Goal: Task Accomplishment & Management: Manage account settings

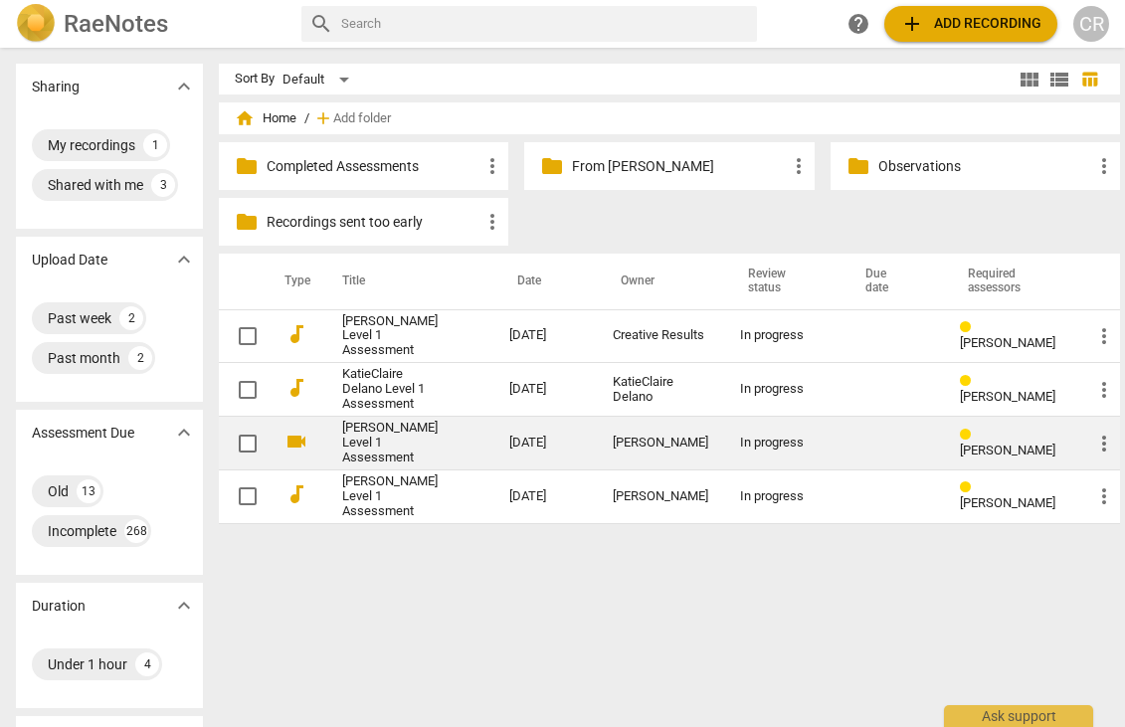
click at [1092, 456] on span "more_vert" at bounding box center [1104, 444] width 24 height 24
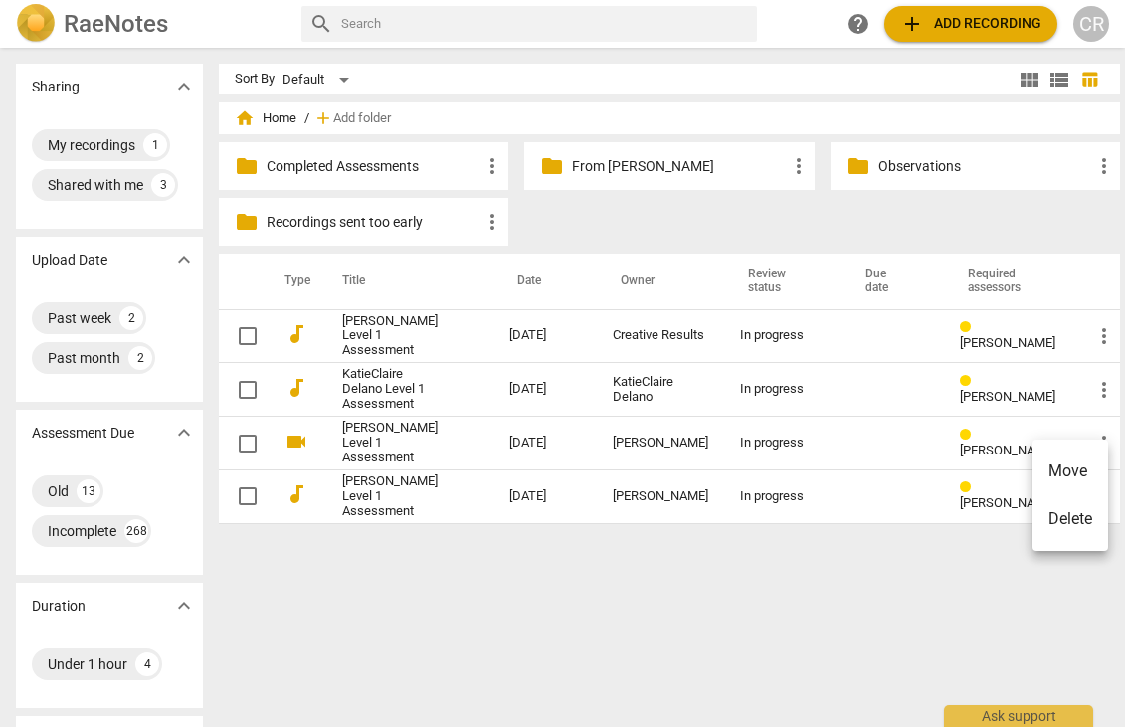
click at [1081, 467] on li "Move" at bounding box center [1070, 472] width 76 height 48
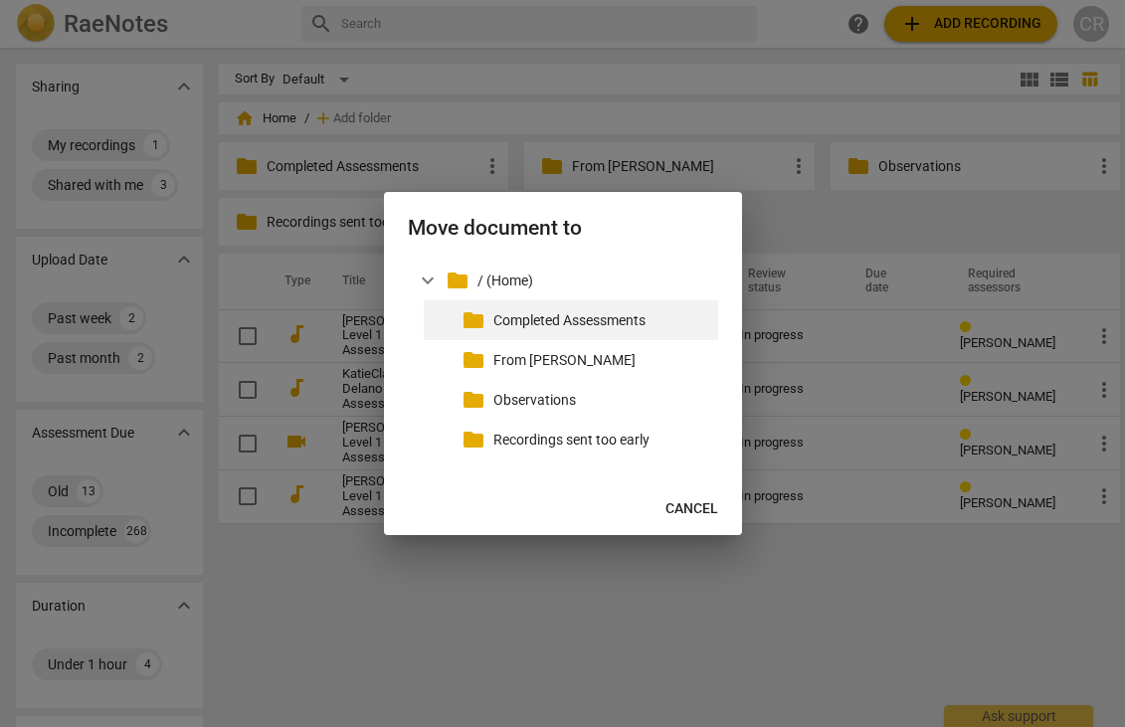
click at [629, 321] on p "Completed Assessments" at bounding box center [601, 320] width 217 height 21
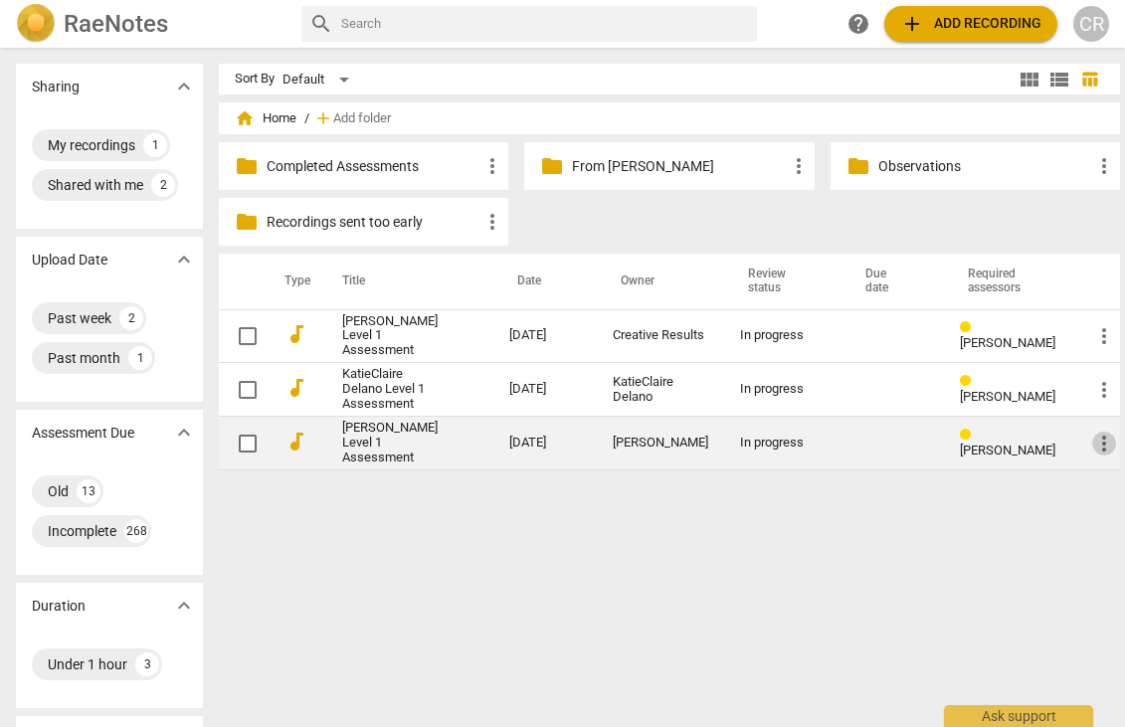
click at [1092, 456] on span "more_vert" at bounding box center [1104, 444] width 24 height 24
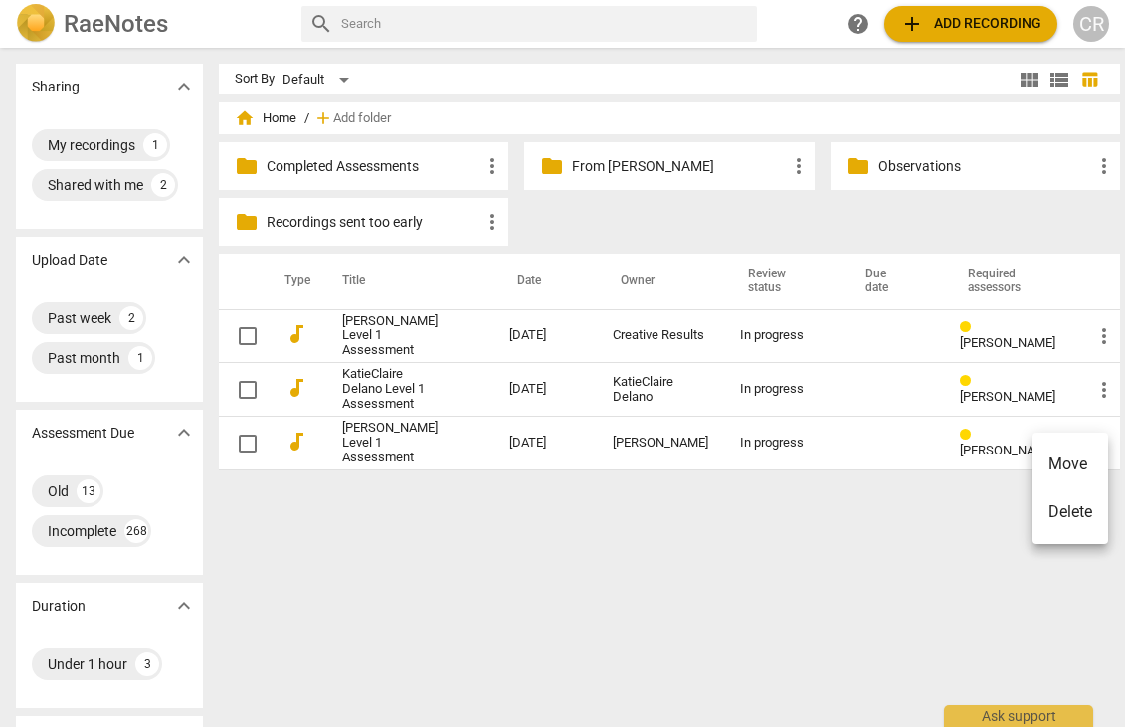
click at [1062, 462] on li "Move" at bounding box center [1070, 465] width 76 height 48
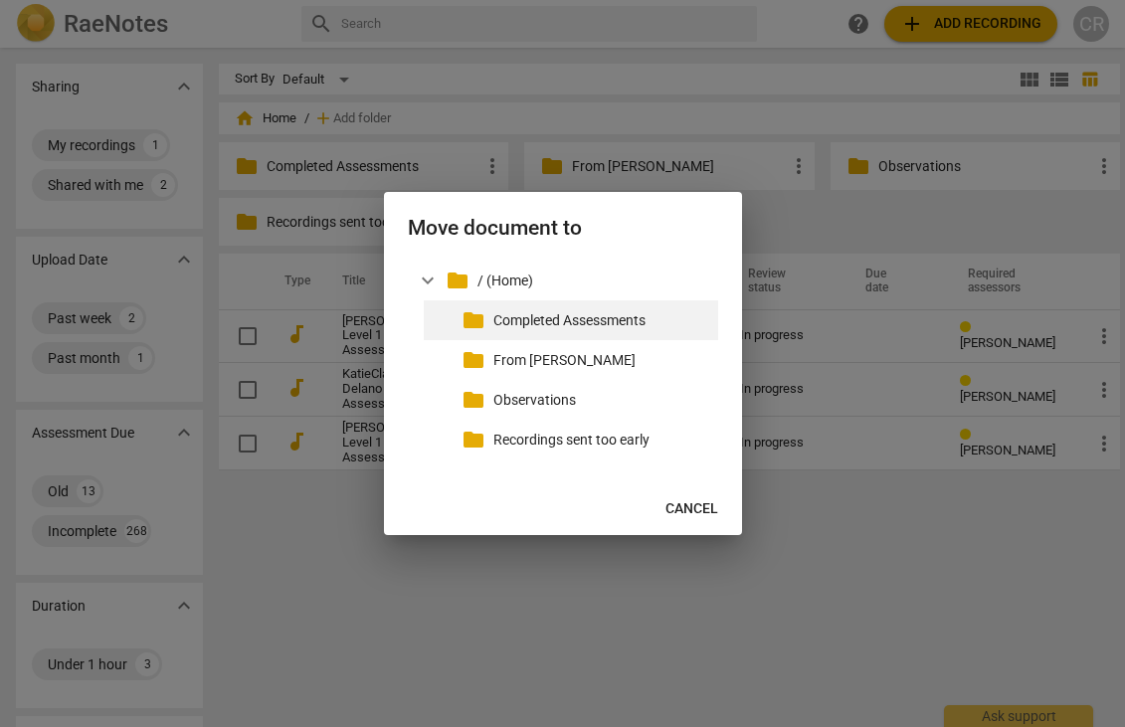
click at [634, 324] on p "Completed Assessments" at bounding box center [601, 320] width 217 height 21
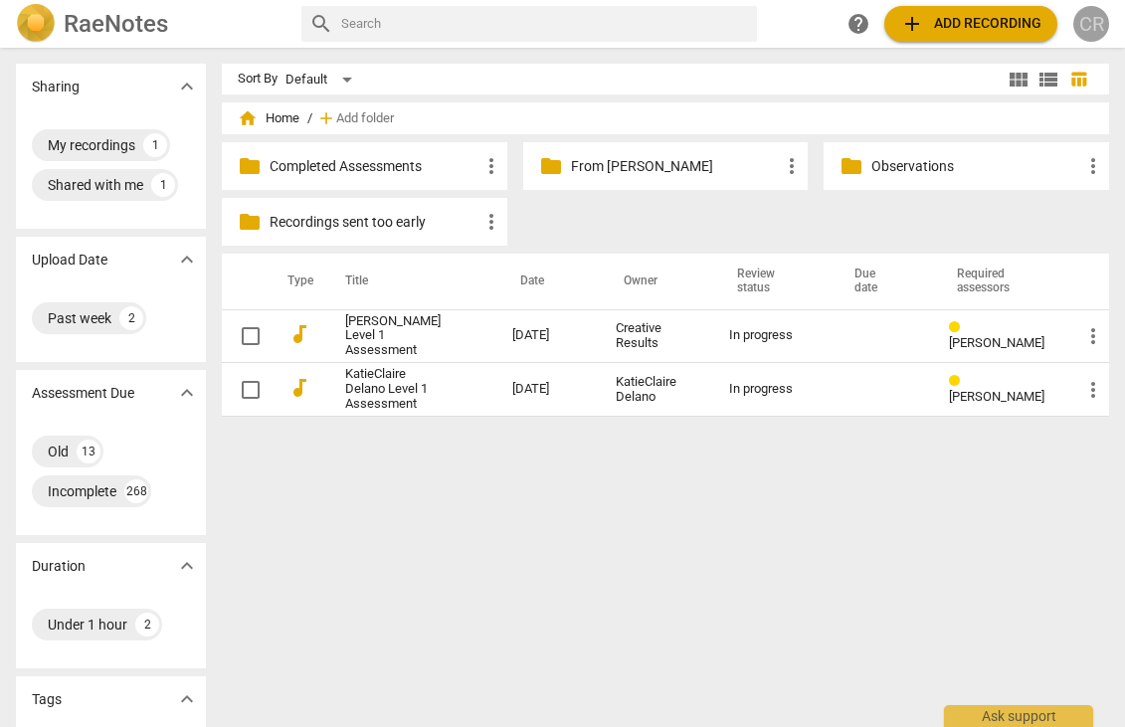
click at [1092, 19] on div "CR" at bounding box center [1091, 24] width 36 height 36
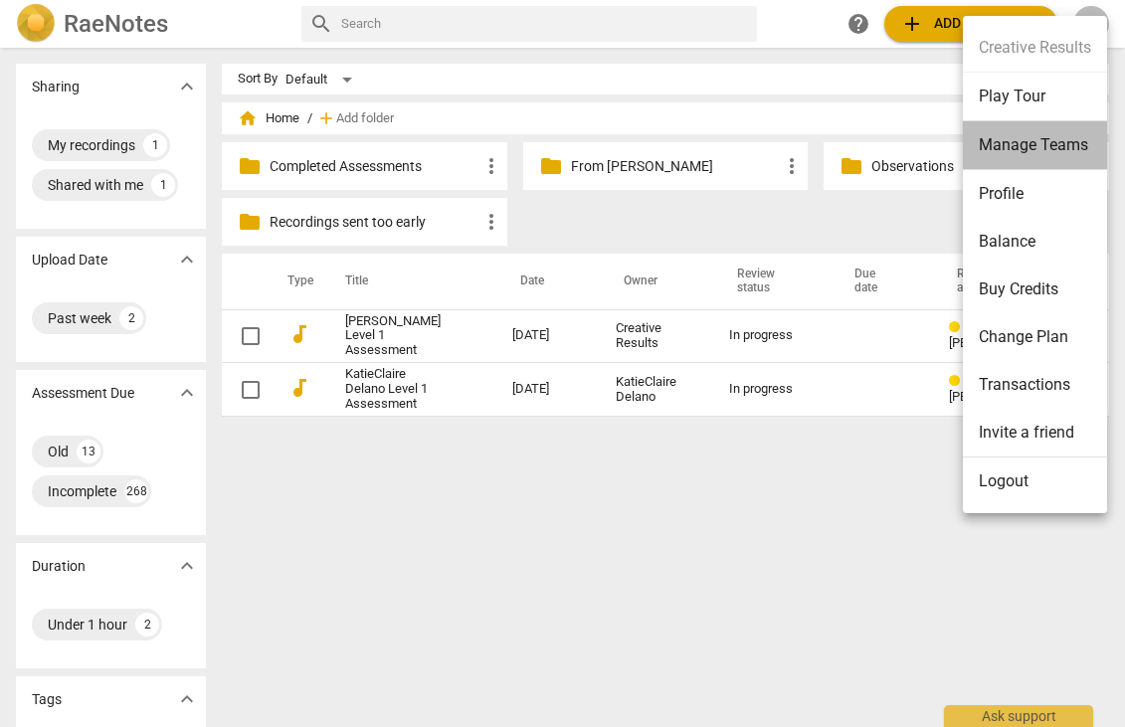
click at [1047, 145] on li "Manage Teams" at bounding box center [1035, 145] width 144 height 49
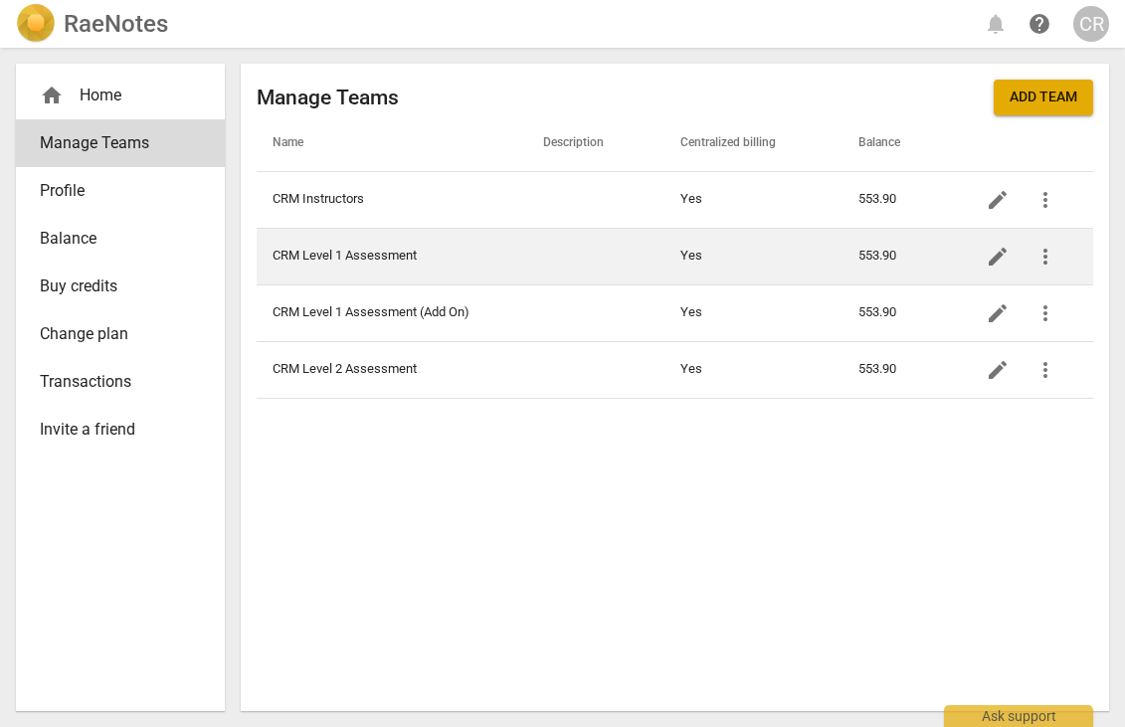
click at [508, 264] on td "CRM Level 1 Assessment" at bounding box center [392, 256] width 271 height 57
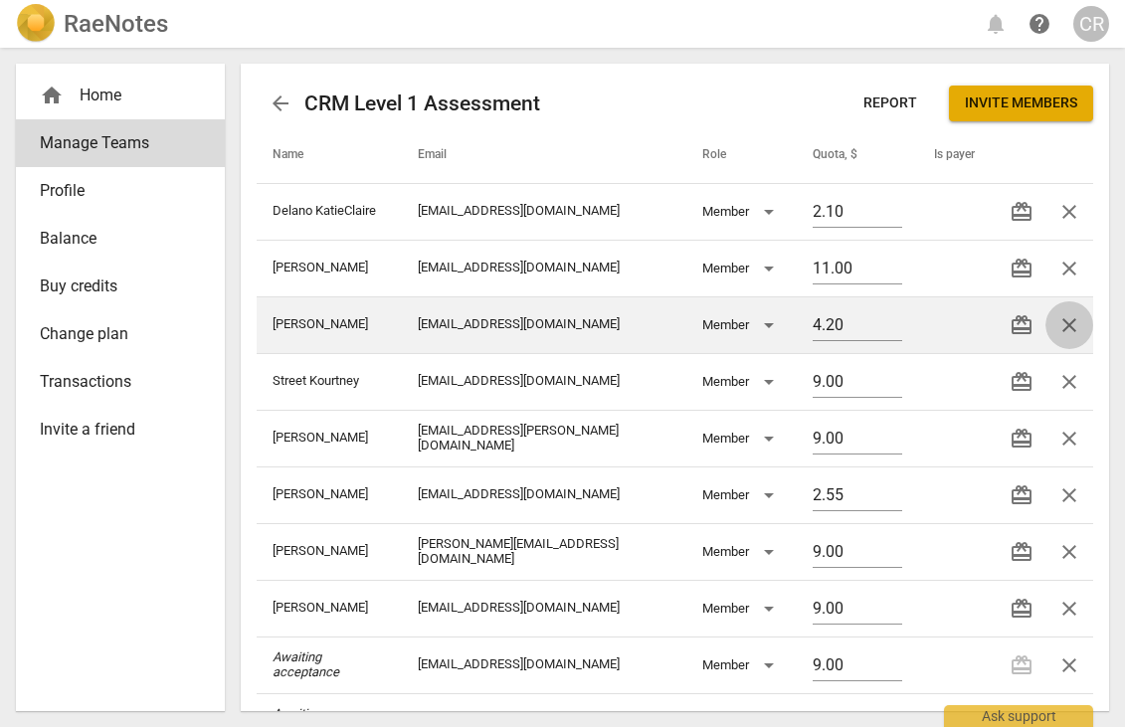
click at [1064, 325] on span "close" at bounding box center [1069, 325] width 24 height 24
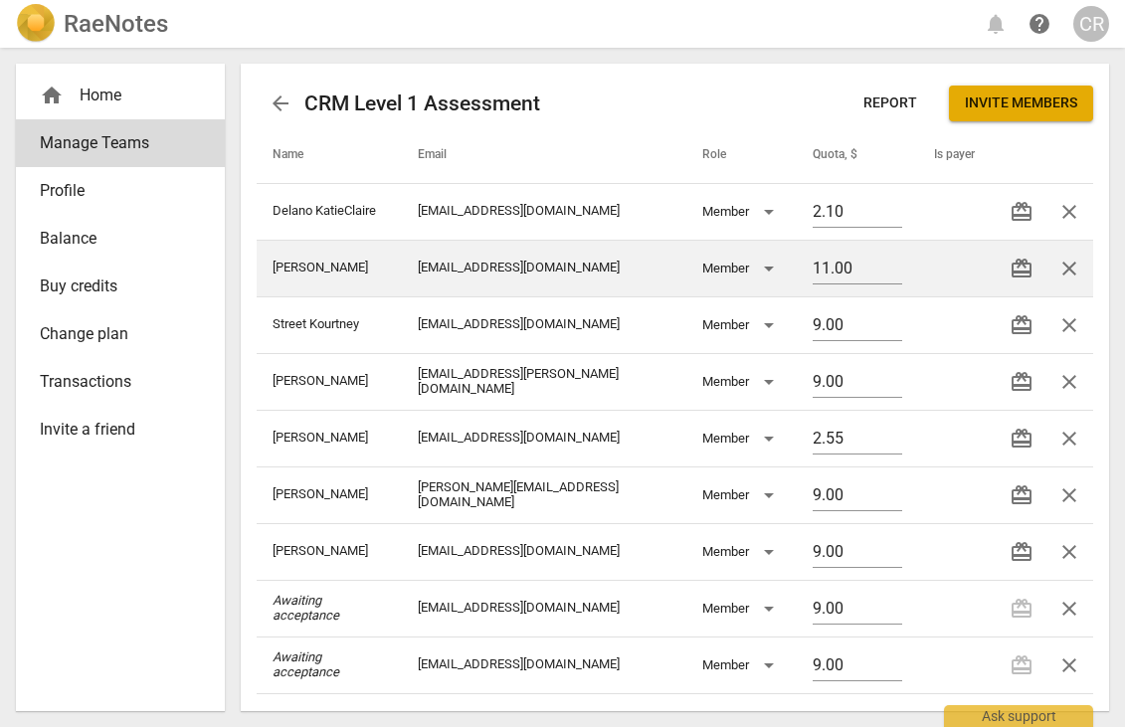
click at [1059, 265] on span "close" at bounding box center [1069, 269] width 24 height 24
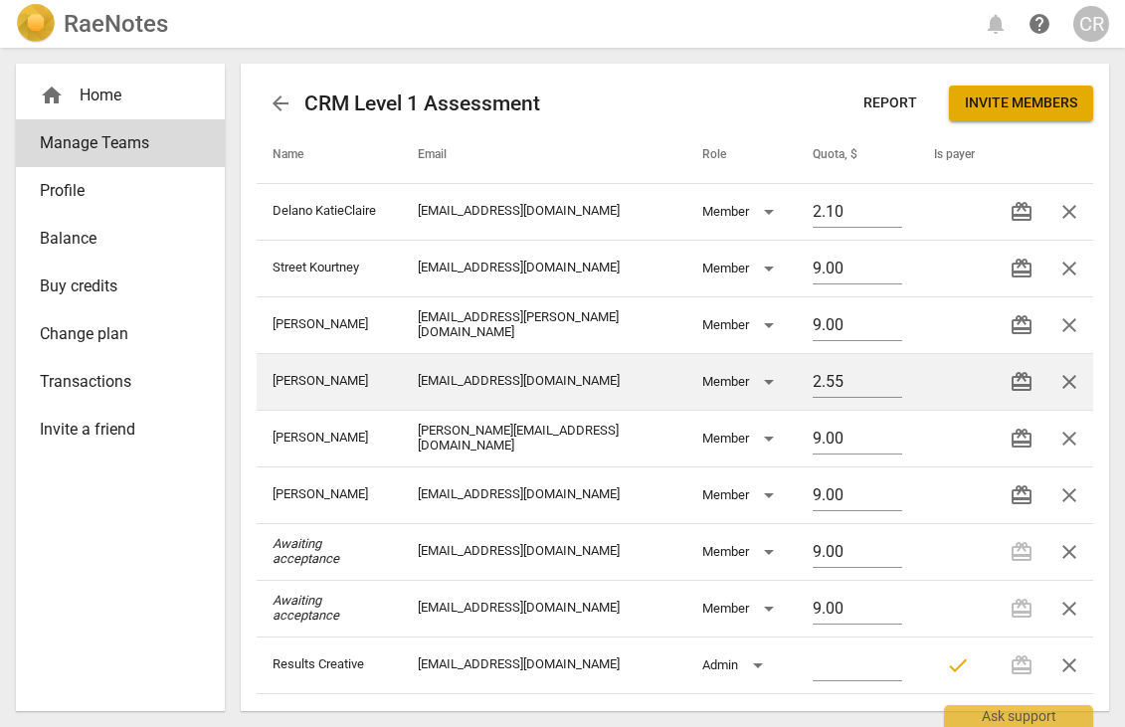
click at [1066, 385] on span "close" at bounding box center [1069, 382] width 24 height 24
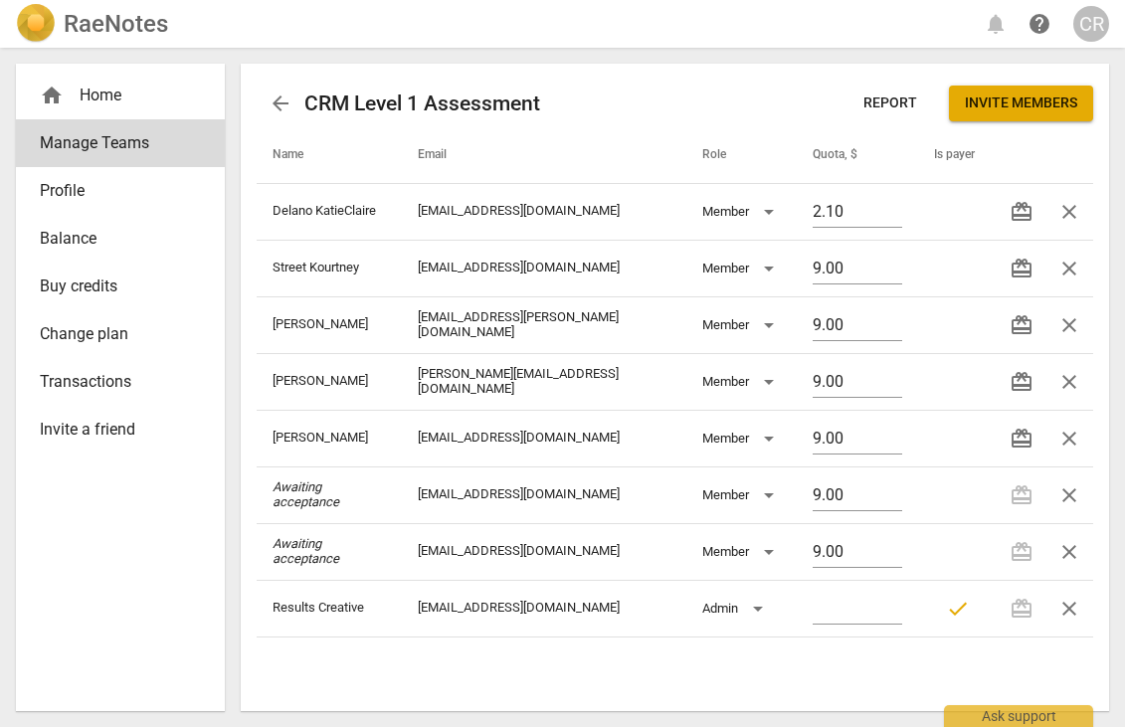
click at [903, 35] on div "RaeNotes notifications help CR" at bounding box center [562, 24] width 1093 height 40
